Goal: Information Seeking & Learning: Find specific fact

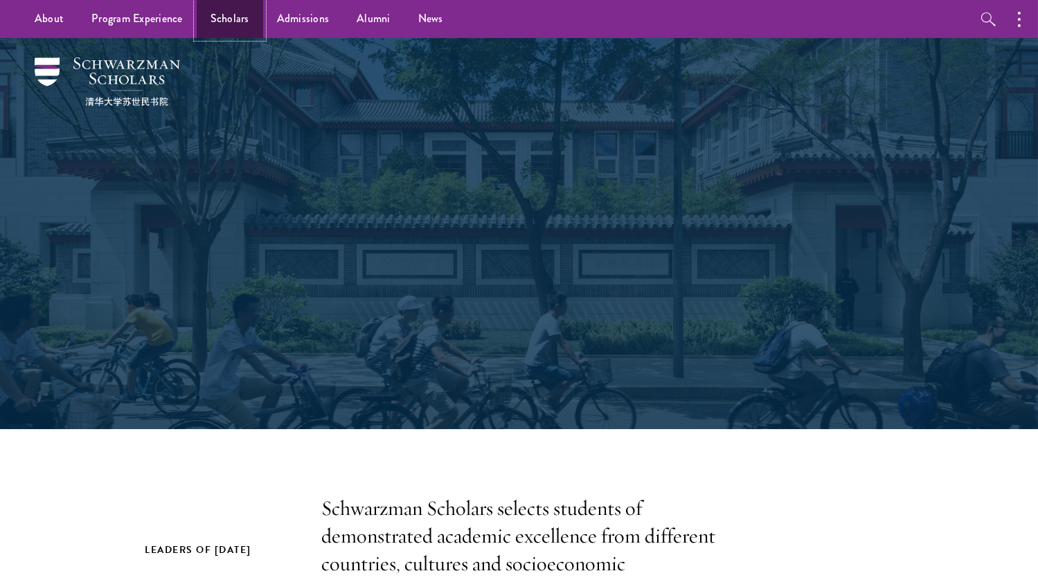
click at [224, 17] on link "Scholars" at bounding box center [230, 19] width 66 height 38
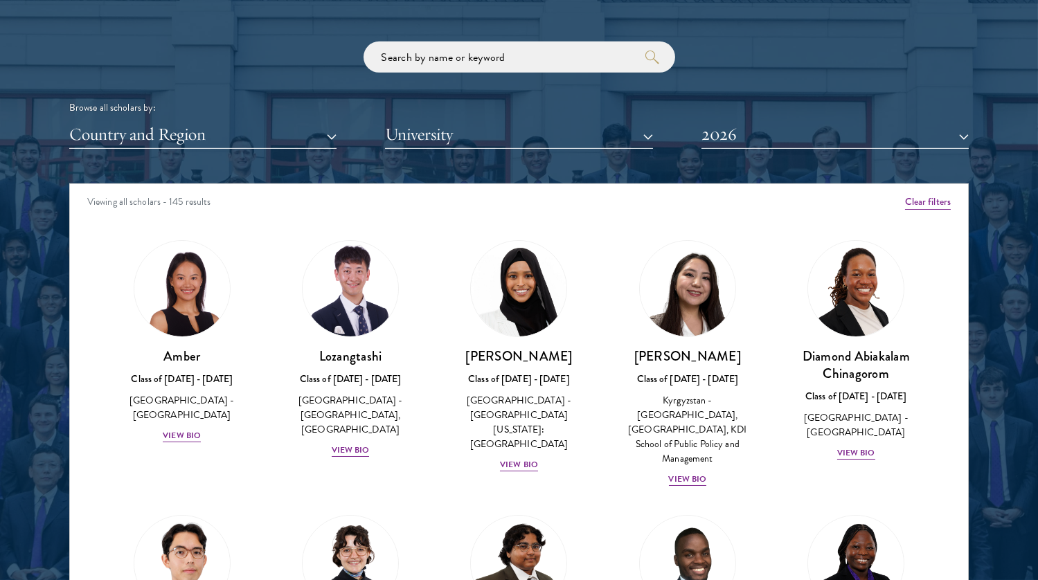
scroll to position [1662, 0]
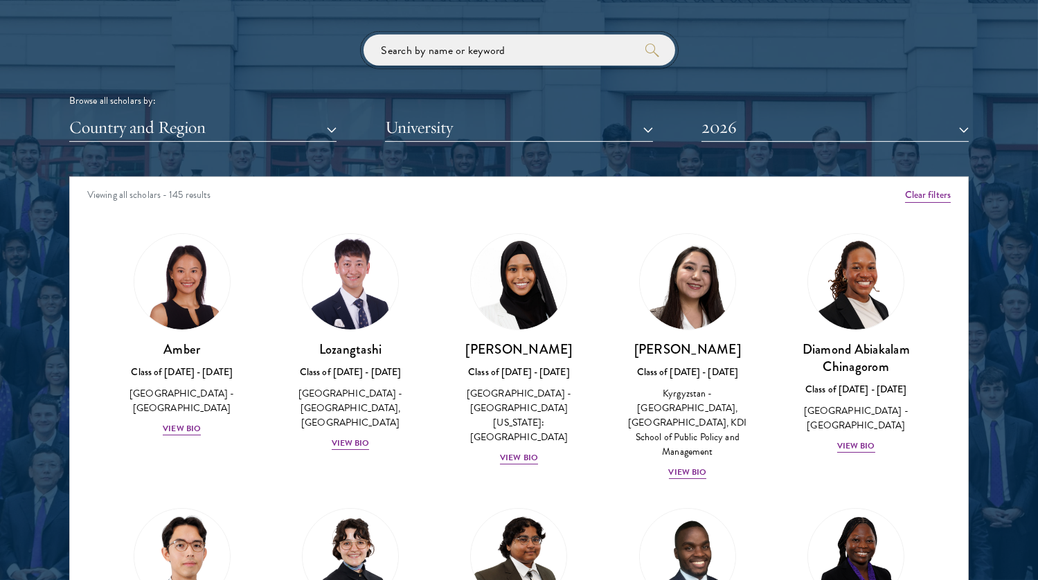
click at [445, 54] on input "search" at bounding box center [520, 50] width 312 height 31
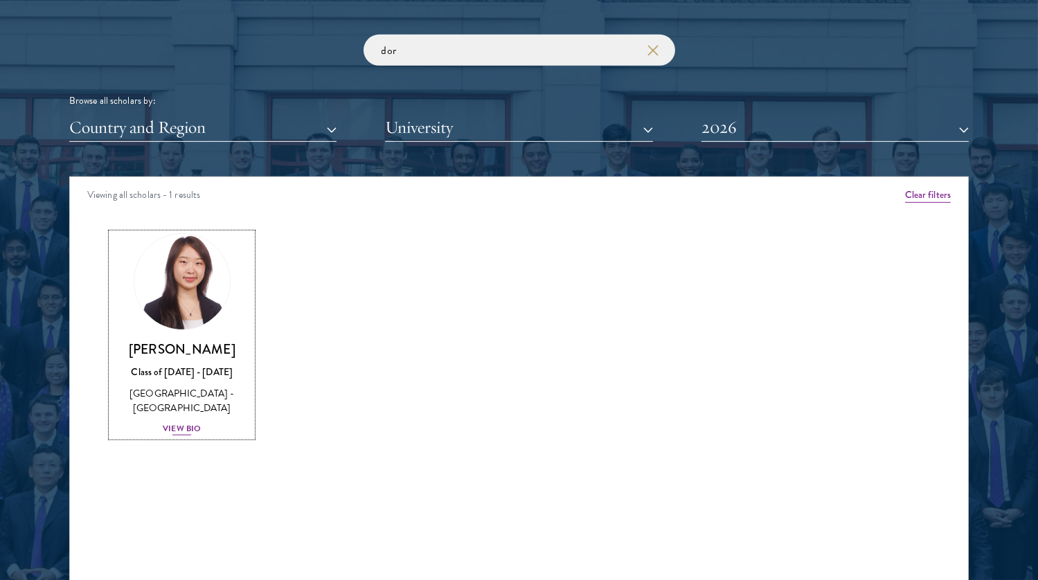
click at [176, 276] on img at bounding box center [181, 281] width 105 height 105
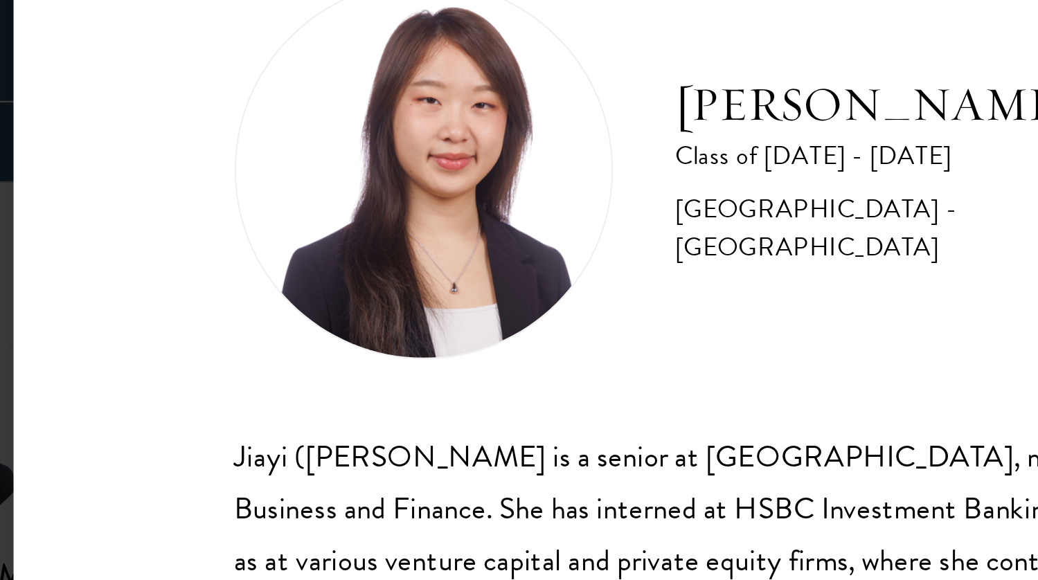
scroll to position [1662, 0]
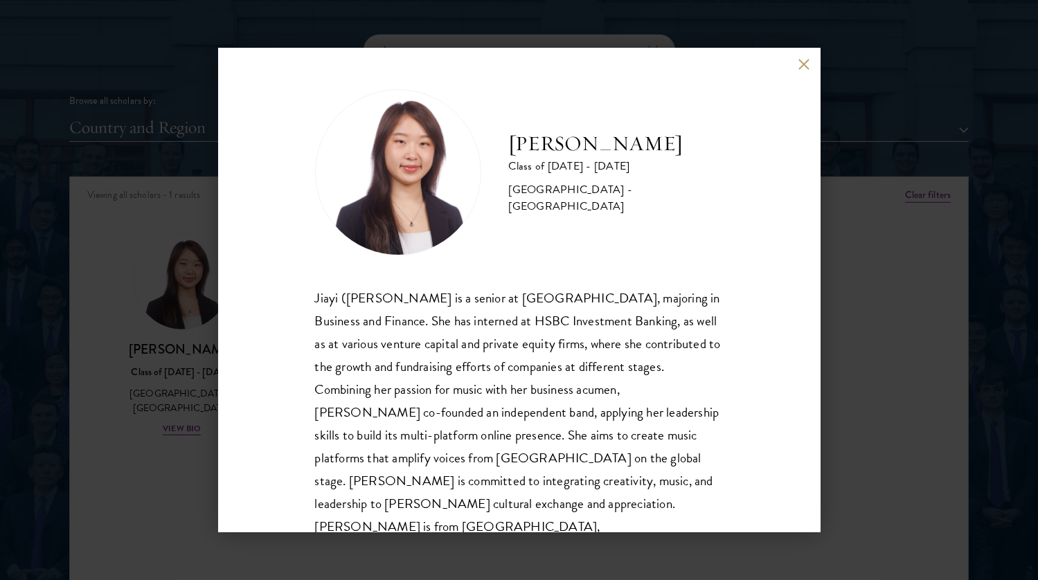
click at [185, 158] on div "[PERSON_NAME] Class of [DATE] - [DATE] [GEOGRAPHIC_DATA] - [GEOGRAPHIC_DATA] [P…" at bounding box center [519, 290] width 1038 height 580
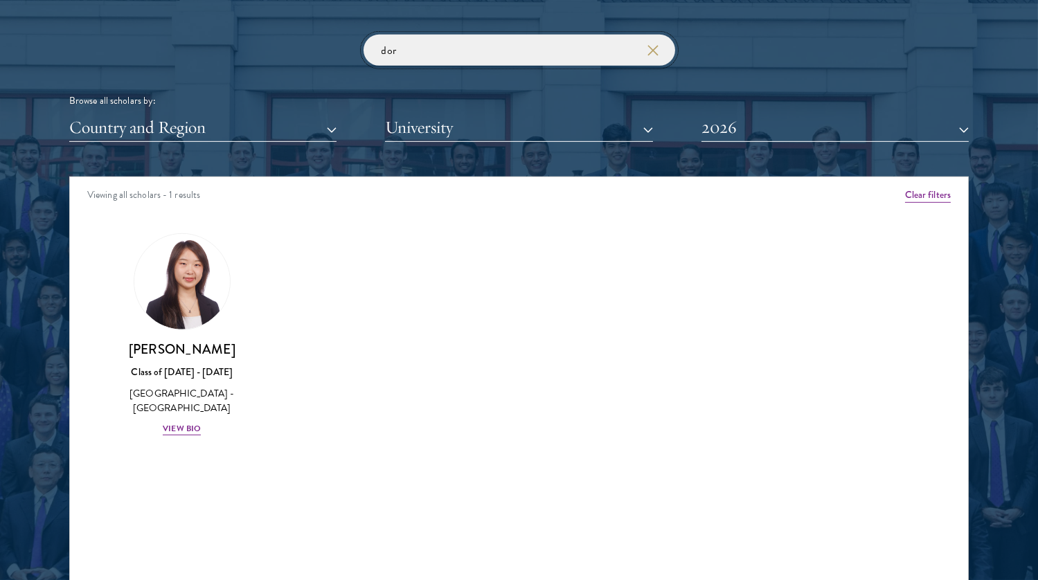
click at [440, 53] on input "dor" at bounding box center [520, 50] width 312 height 31
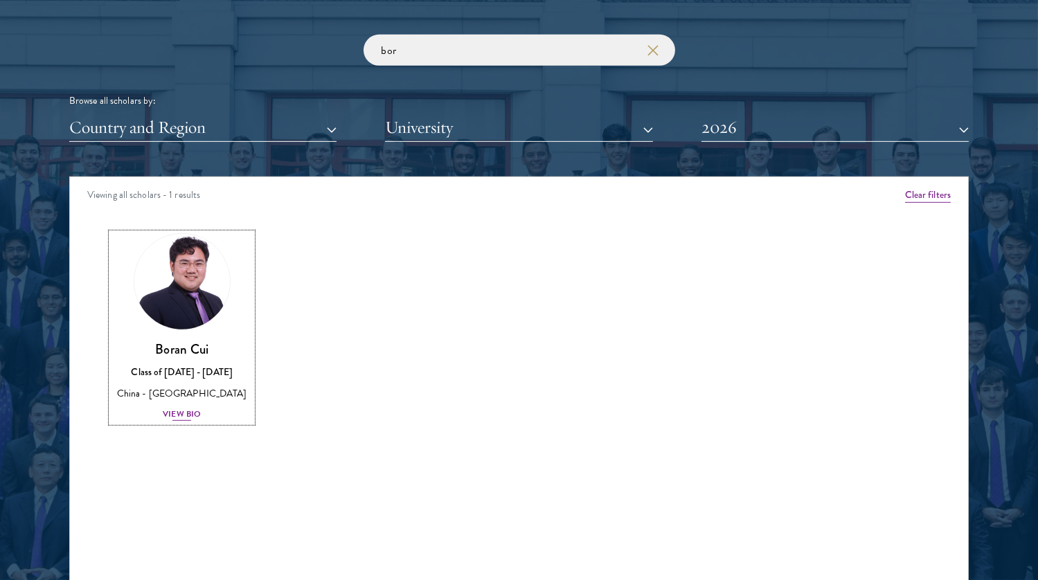
click at [162, 287] on img at bounding box center [181, 281] width 105 height 105
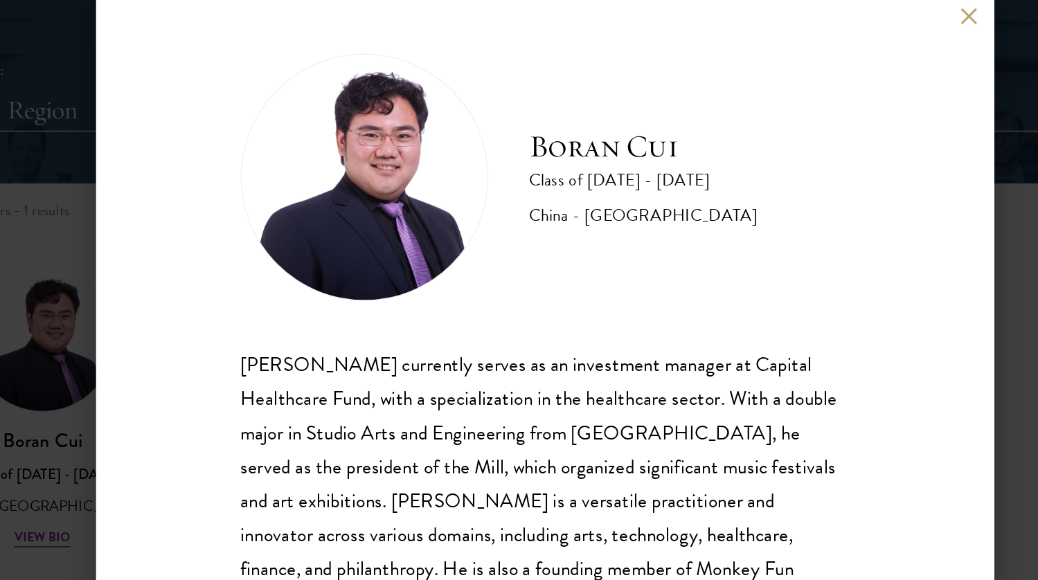
scroll to position [1662, 0]
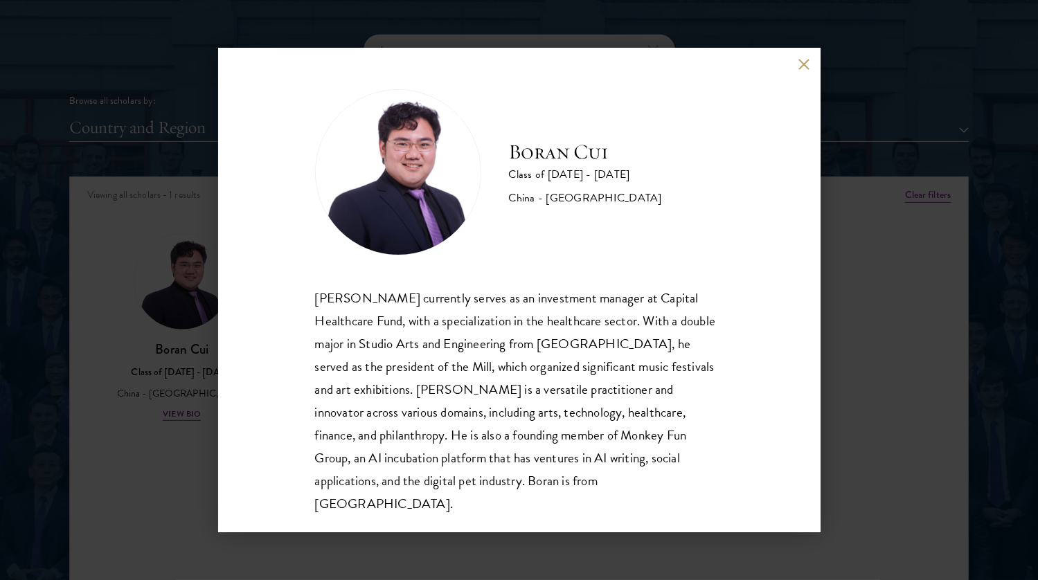
click at [841, 202] on div "[PERSON_NAME] Class of [DATE] - [DATE] [GEOGRAPHIC_DATA] - [GEOGRAPHIC_DATA] [P…" at bounding box center [519, 290] width 1038 height 580
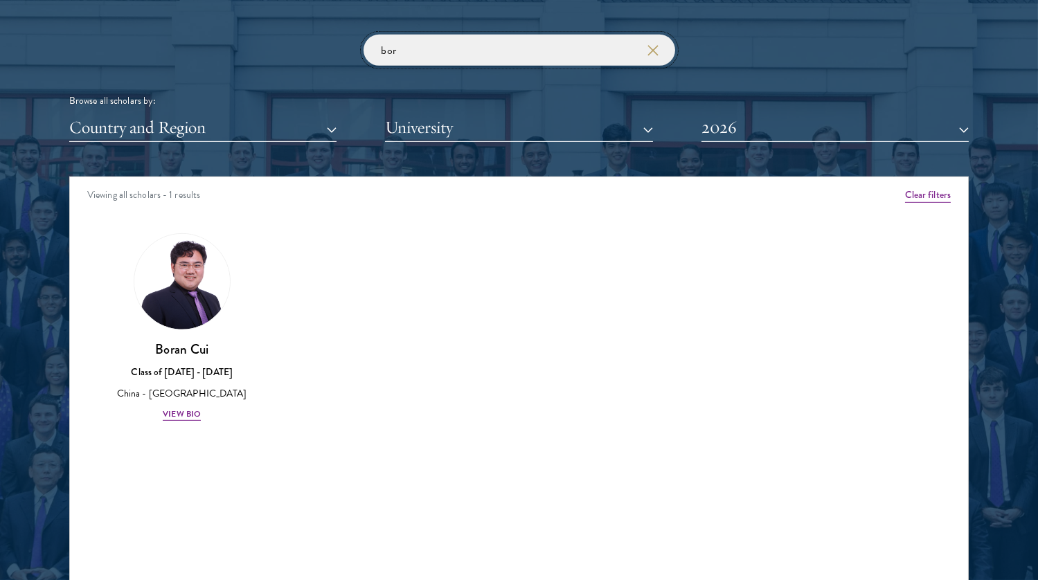
click at [404, 51] on input "bor" at bounding box center [520, 50] width 312 height 31
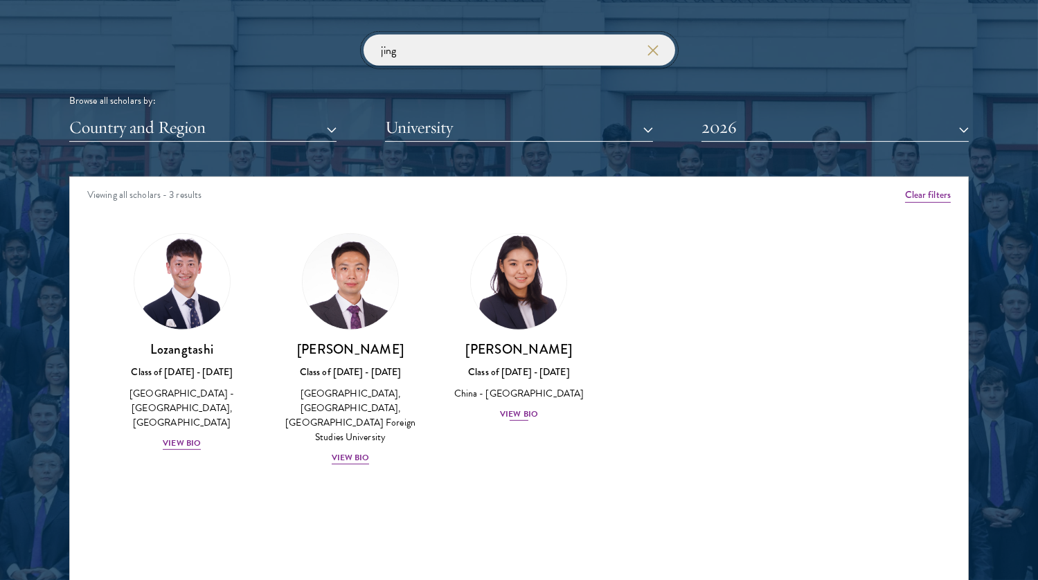
type input "jing"
click at [528, 303] on img at bounding box center [519, 281] width 105 height 105
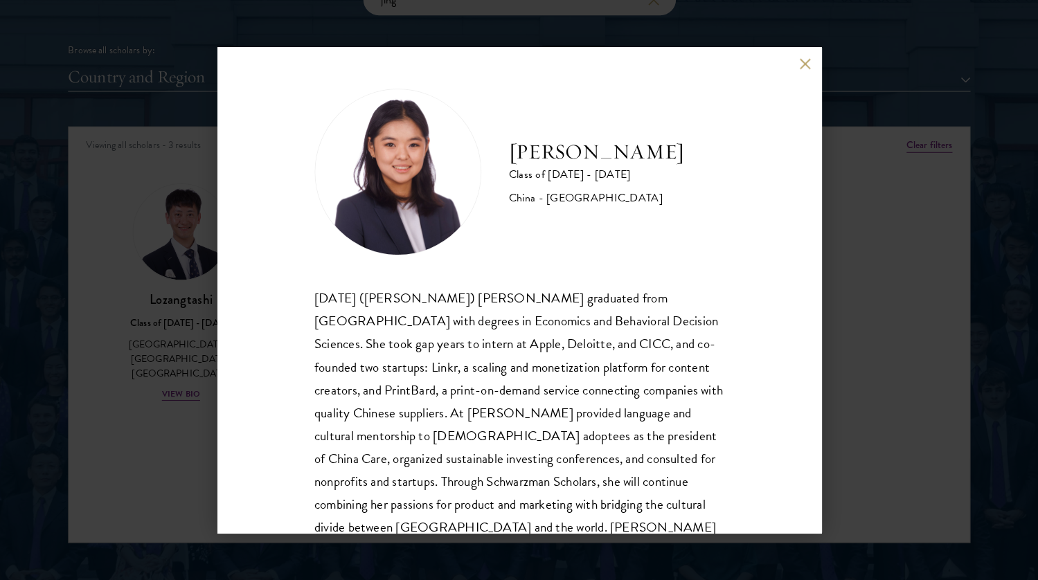
scroll to position [1712, 0]
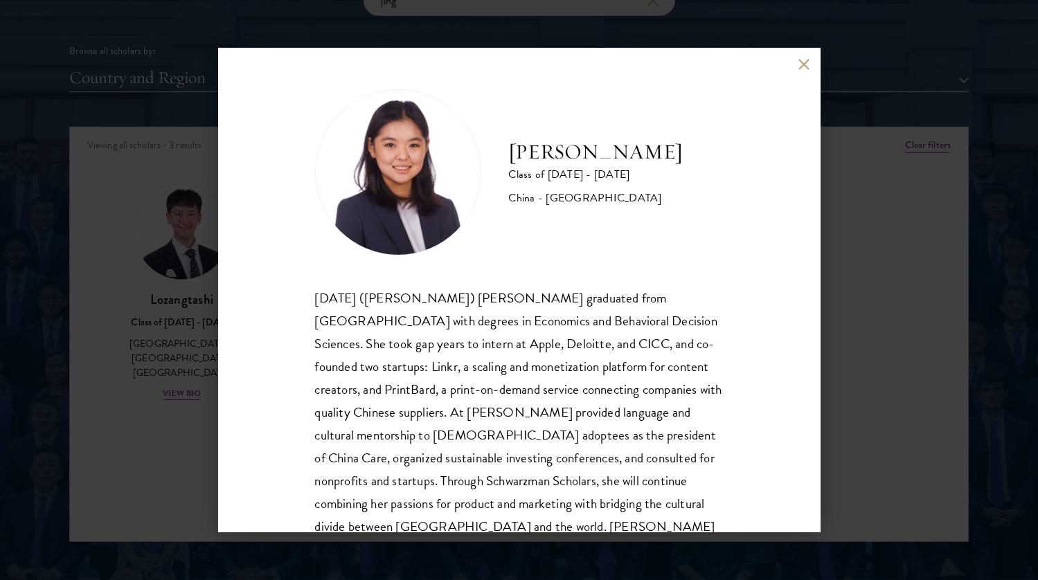
click at [917, 229] on div "[PERSON_NAME] Class of [DATE] - [DATE] [GEOGRAPHIC_DATA] - [GEOGRAPHIC_DATA] [D…" at bounding box center [519, 290] width 1038 height 580
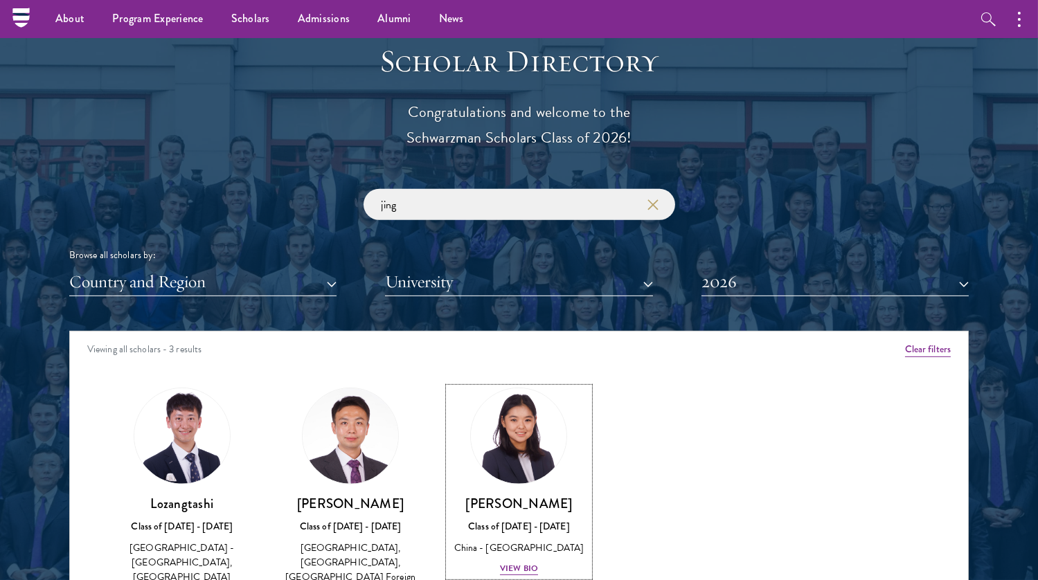
scroll to position [1281, 0]
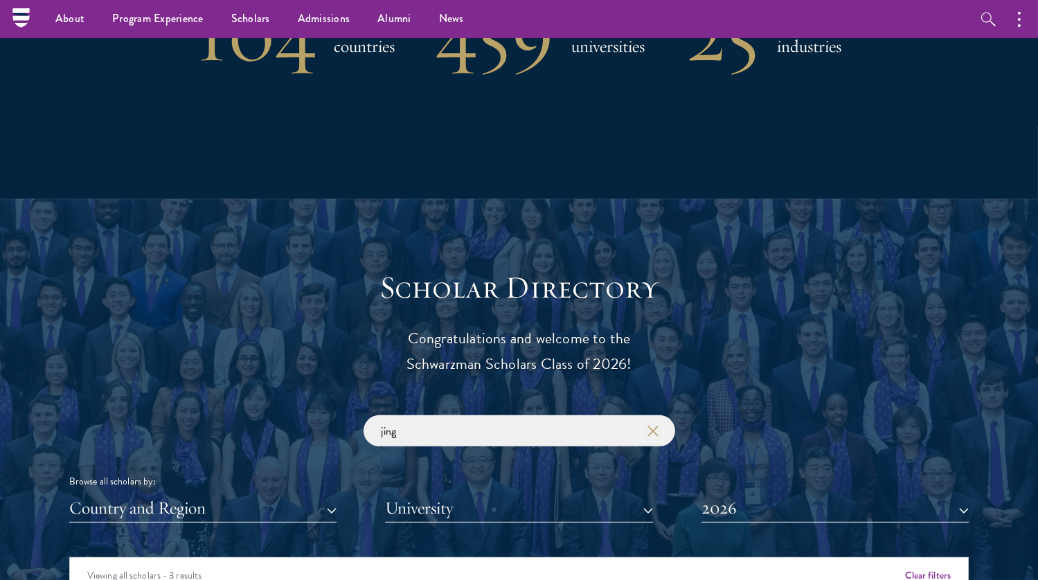
click at [651, 431] on icon "button" at bounding box center [652, 431] width 11 height 11
